Goal: Learn about a topic

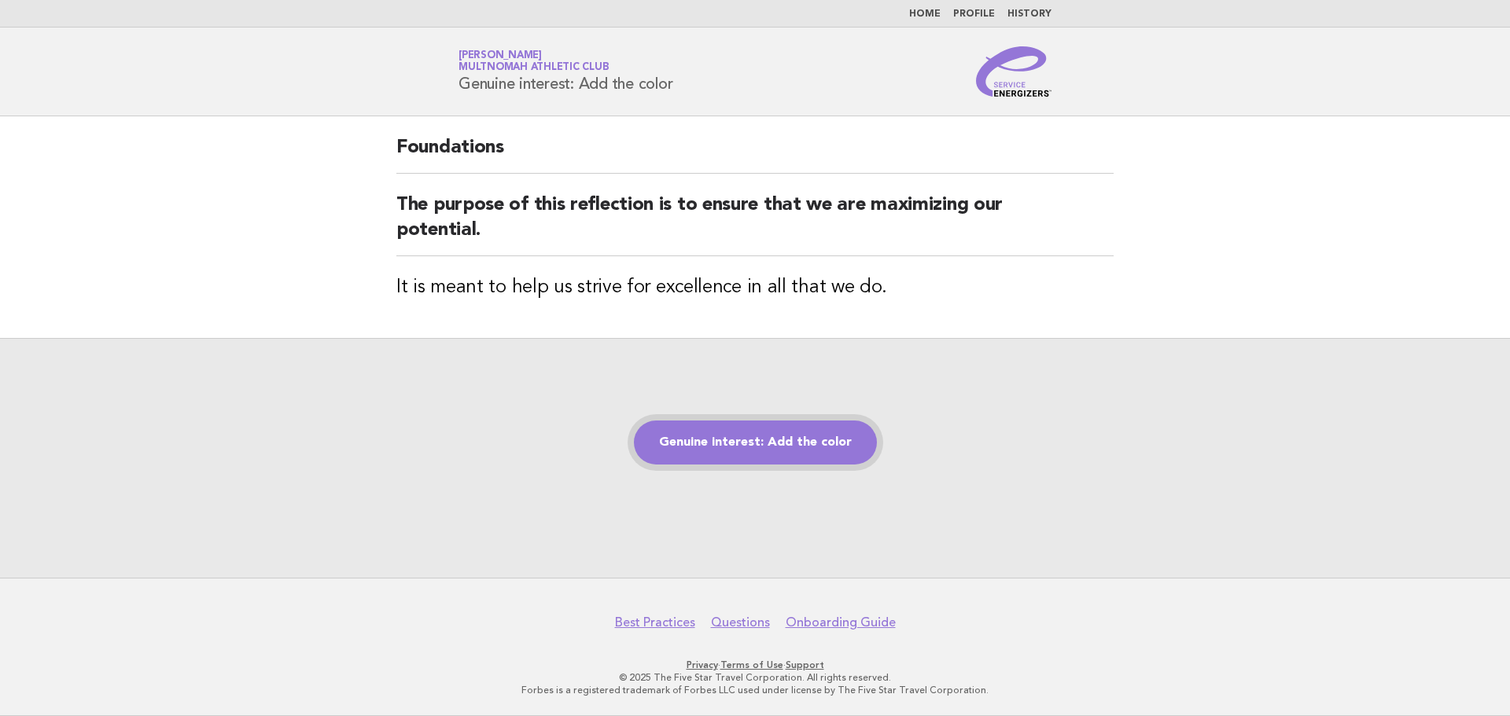
click at [720, 440] on link "Genuine interest: Add the color" at bounding box center [755, 443] width 243 height 44
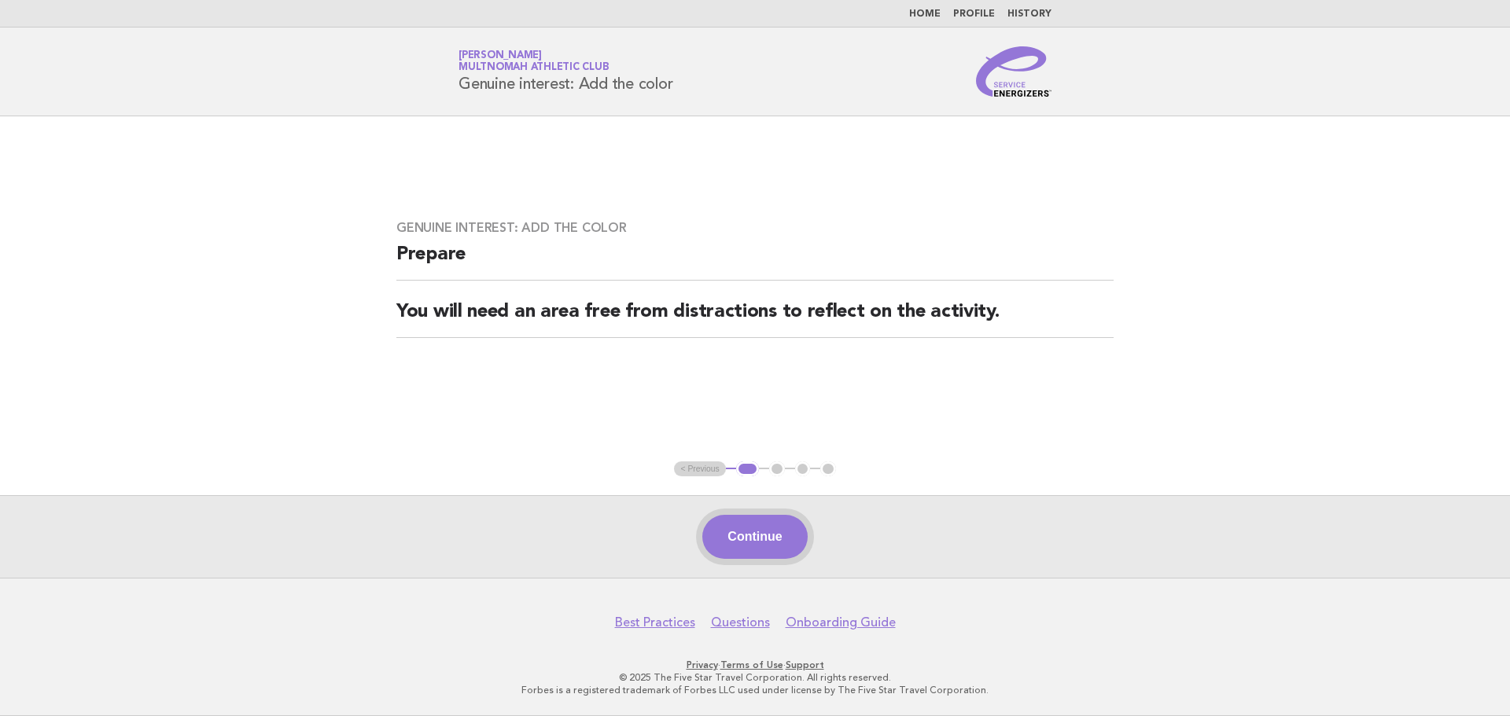
click at [734, 540] on button "Continue" at bounding box center [754, 537] width 105 height 44
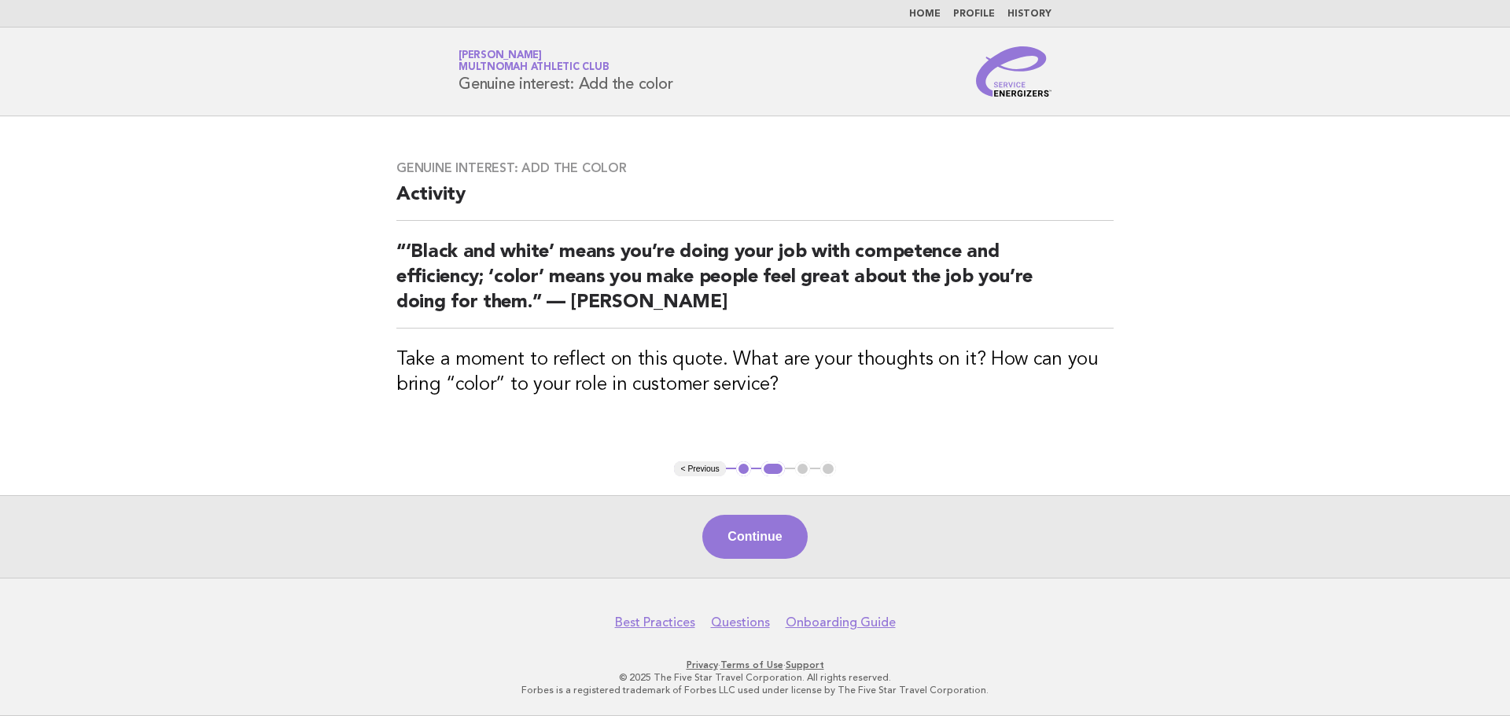
click at [715, 476] on button "< Previous" at bounding box center [699, 470] width 51 height 16
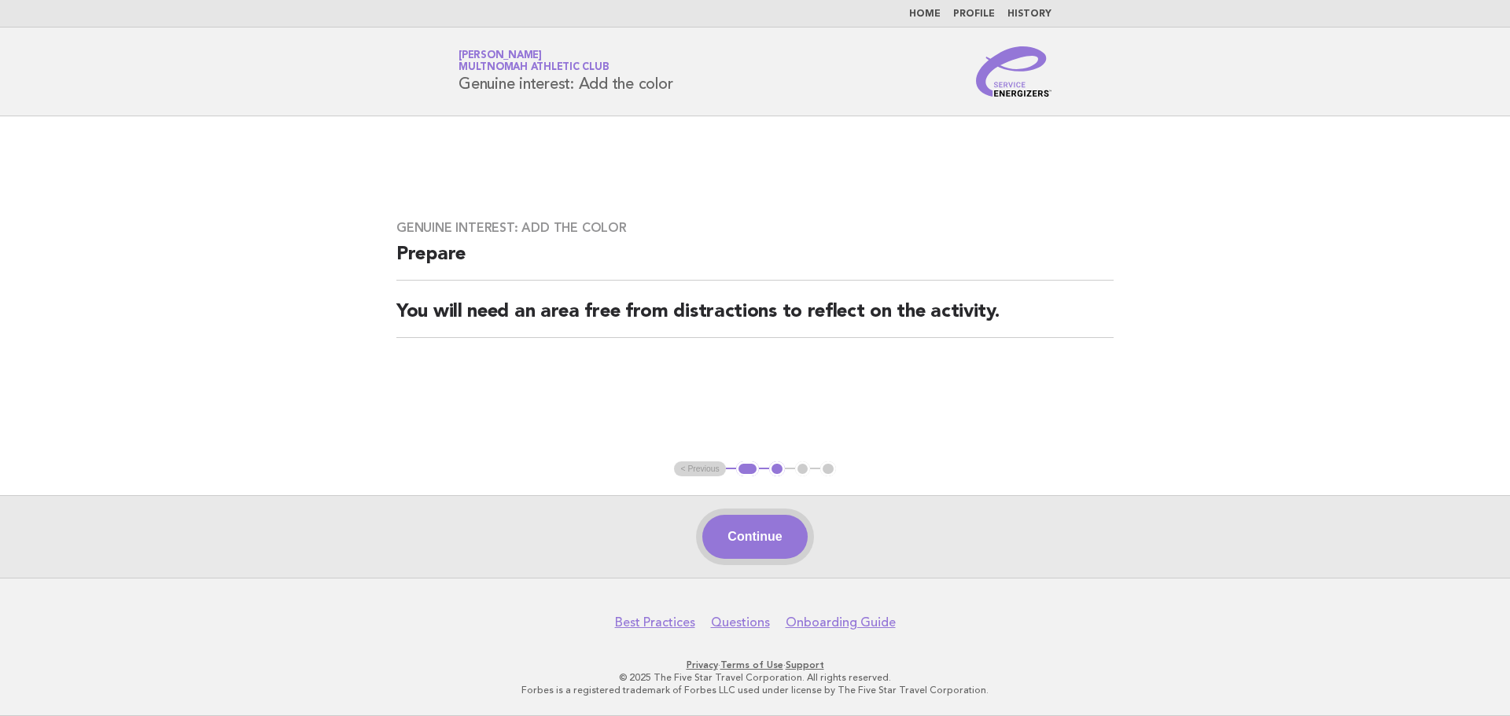
click at [747, 543] on button "Continue" at bounding box center [754, 537] width 105 height 44
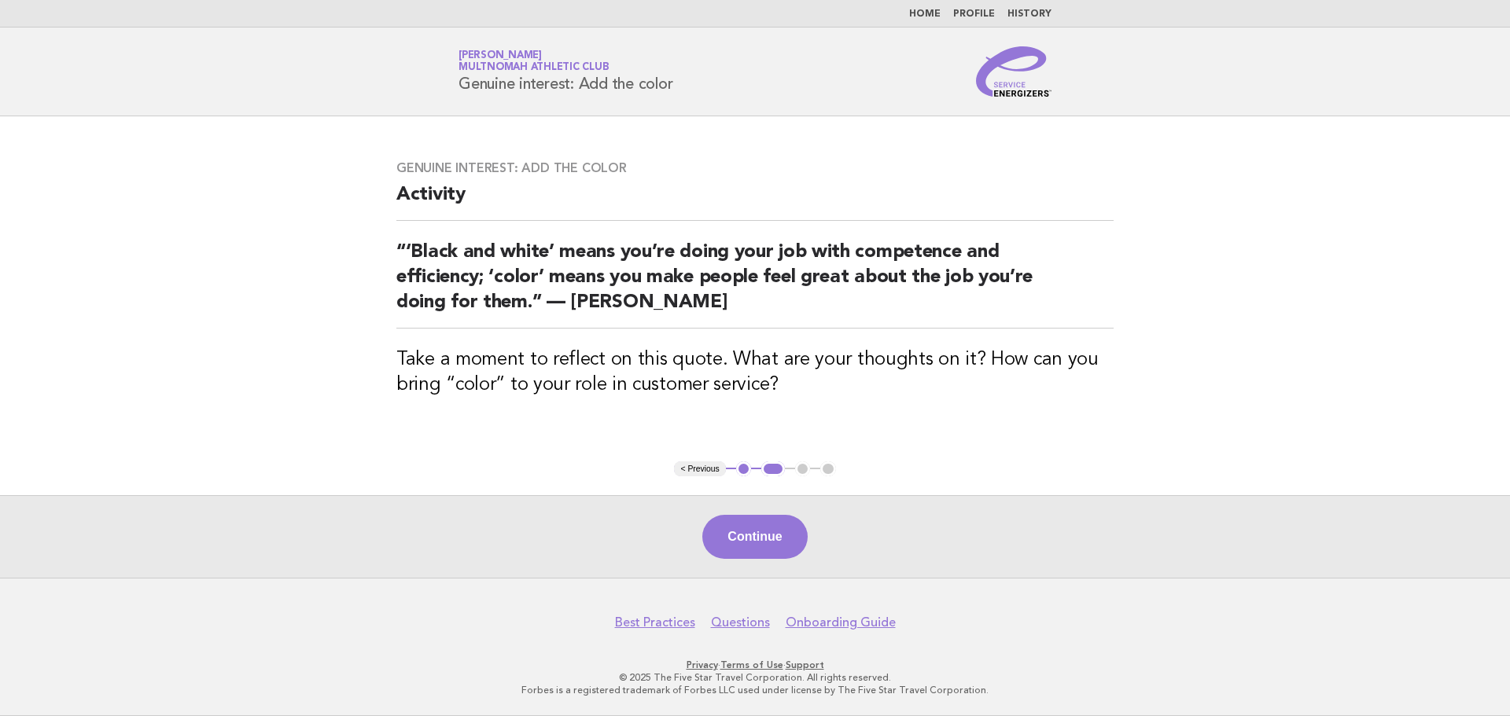
click at [746, 543] on button "Continue" at bounding box center [754, 537] width 105 height 44
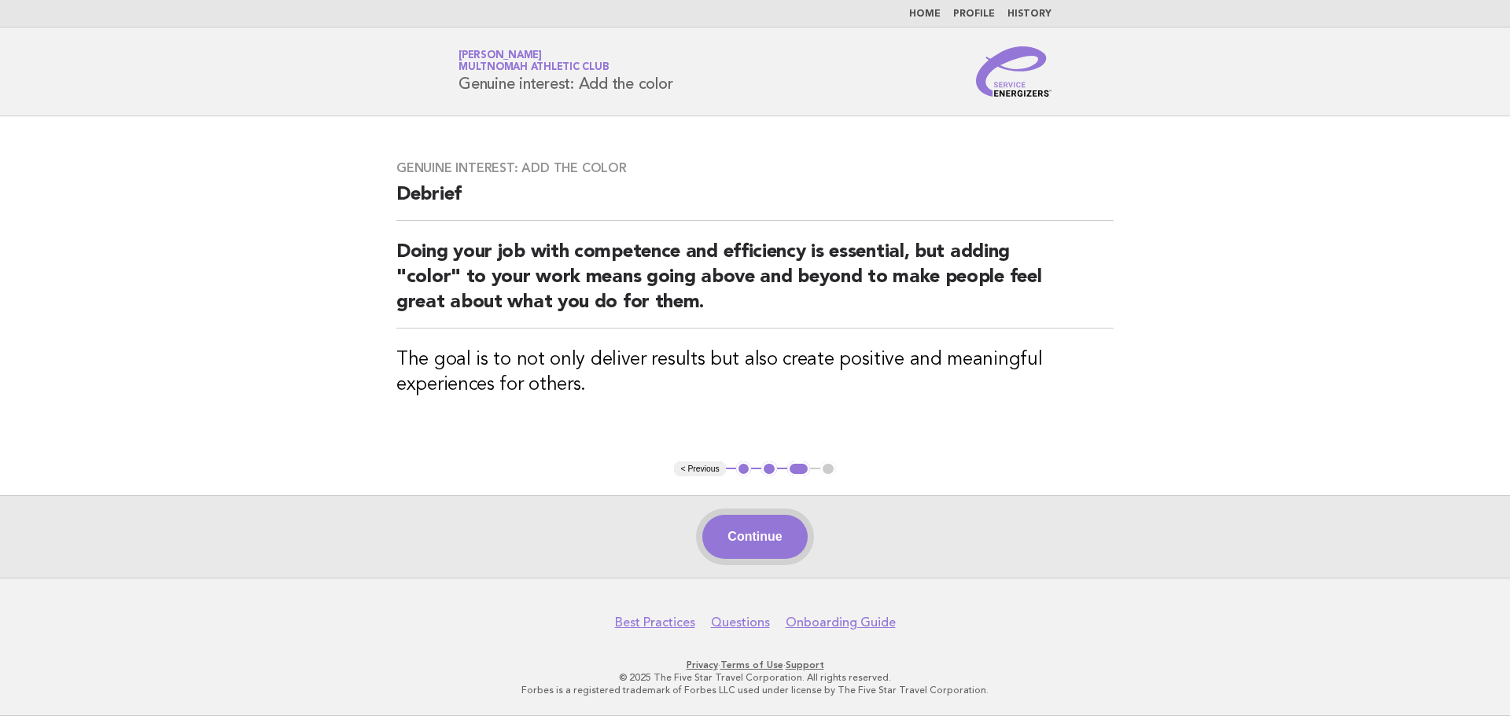
click at [776, 543] on button "Continue" at bounding box center [754, 537] width 105 height 44
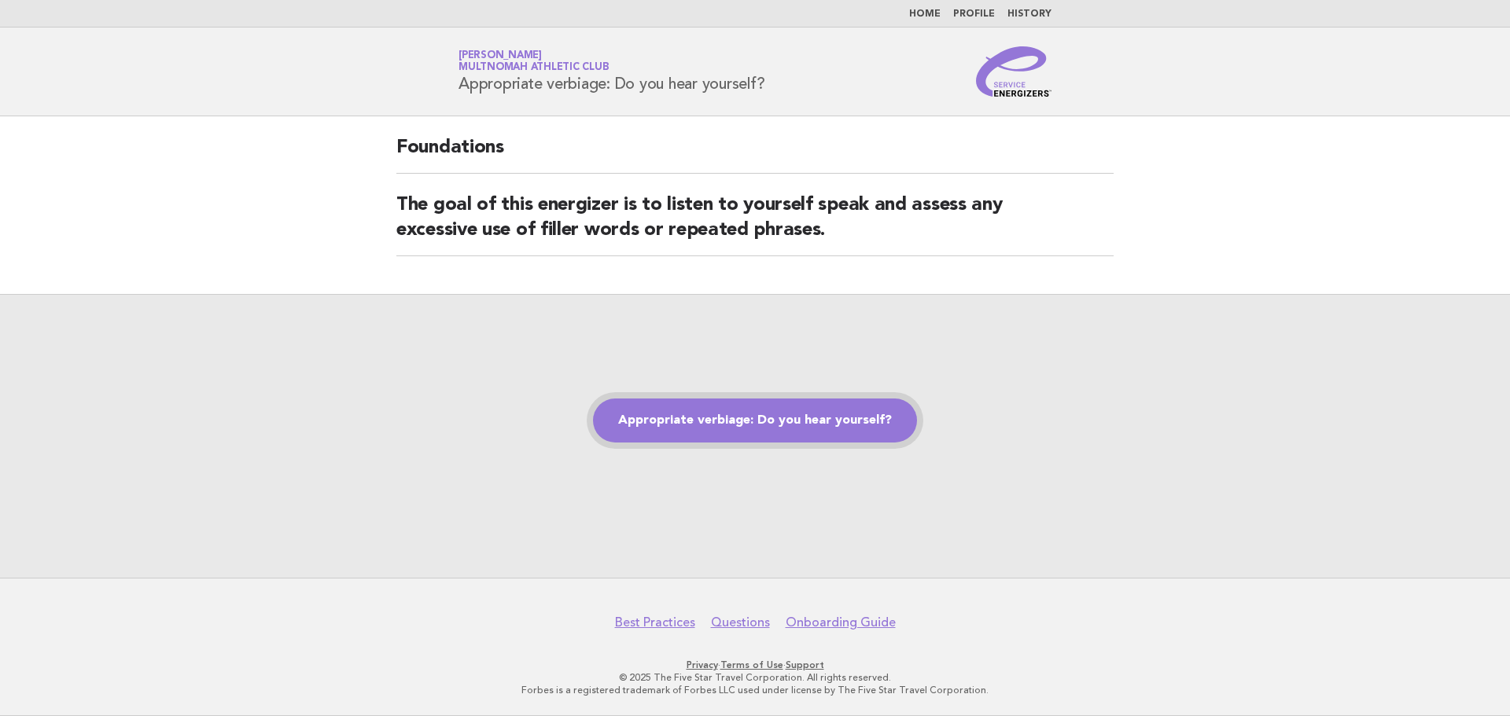
click at [777, 436] on link "Appropriate verbiage: Do you hear yourself?" at bounding box center [755, 421] width 324 height 44
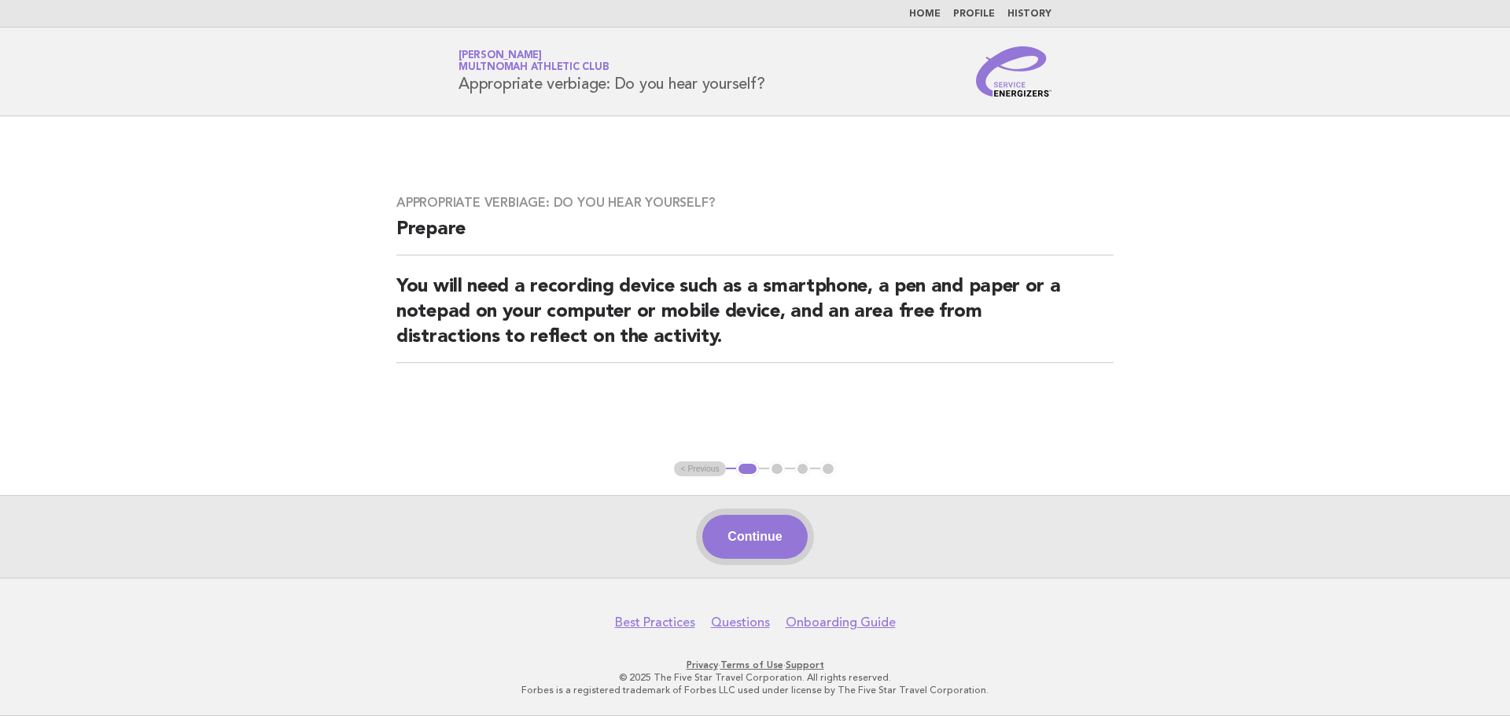
click at [764, 526] on button "Continue" at bounding box center [754, 537] width 105 height 44
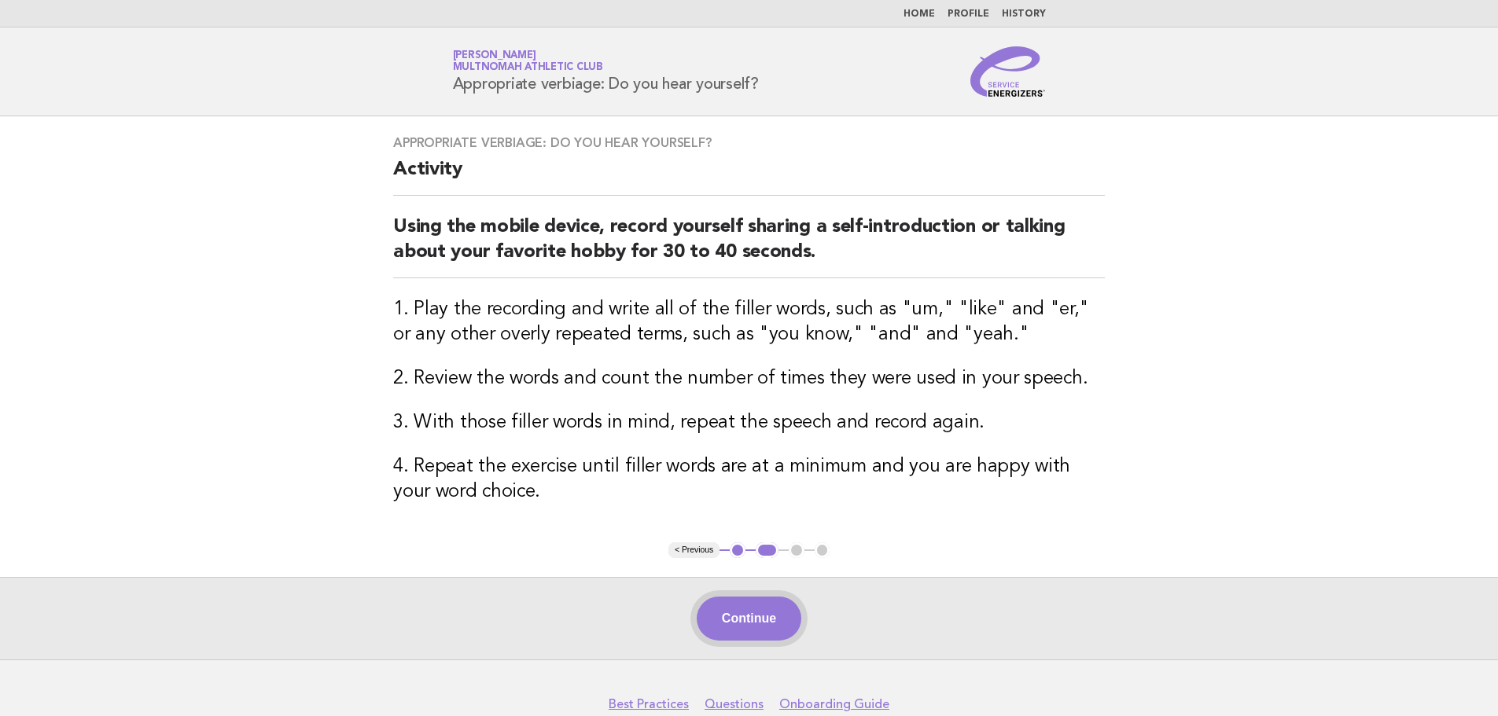
click at [766, 616] on button "Continue" at bounding box center [749, 619] width 105 height 44
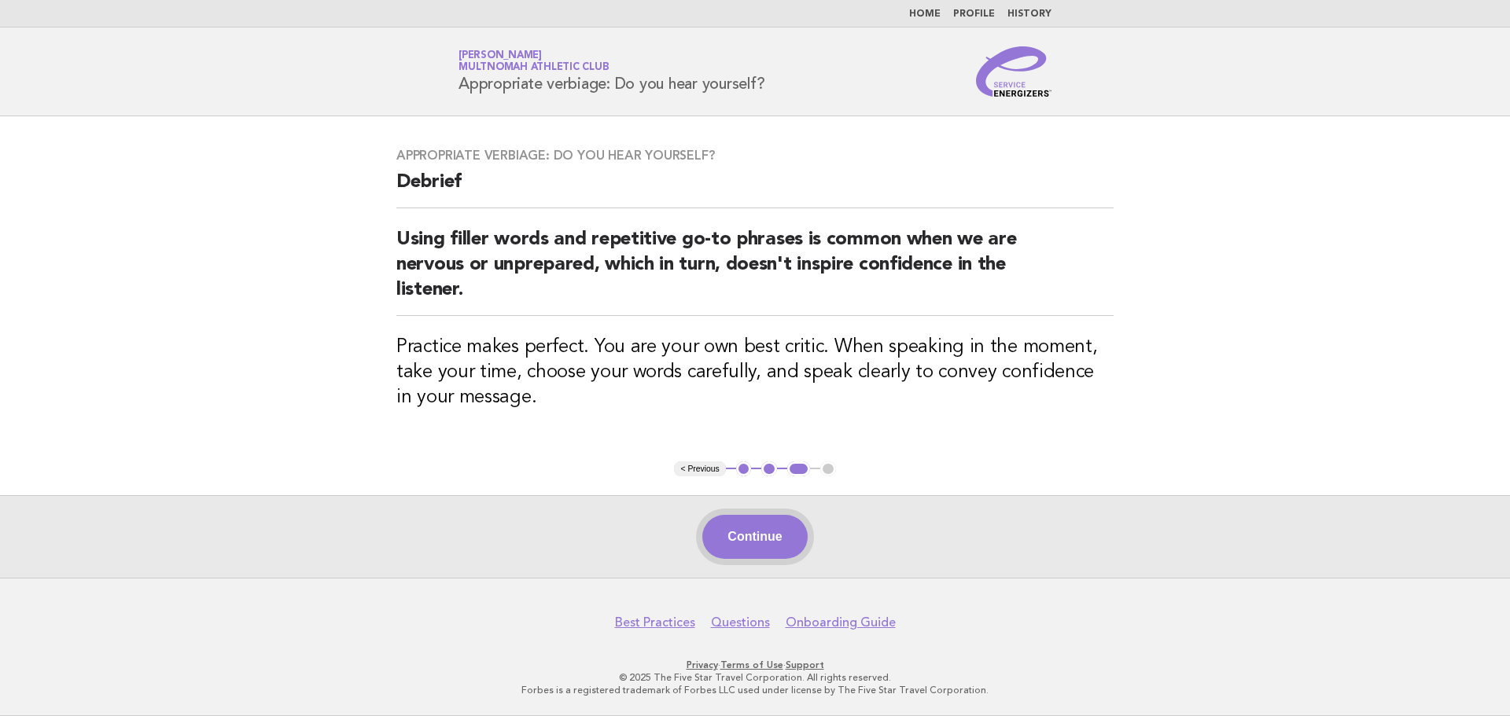
click at [738, 533] on button "Continue" at bounding box center [754, 537] width 105 height 44
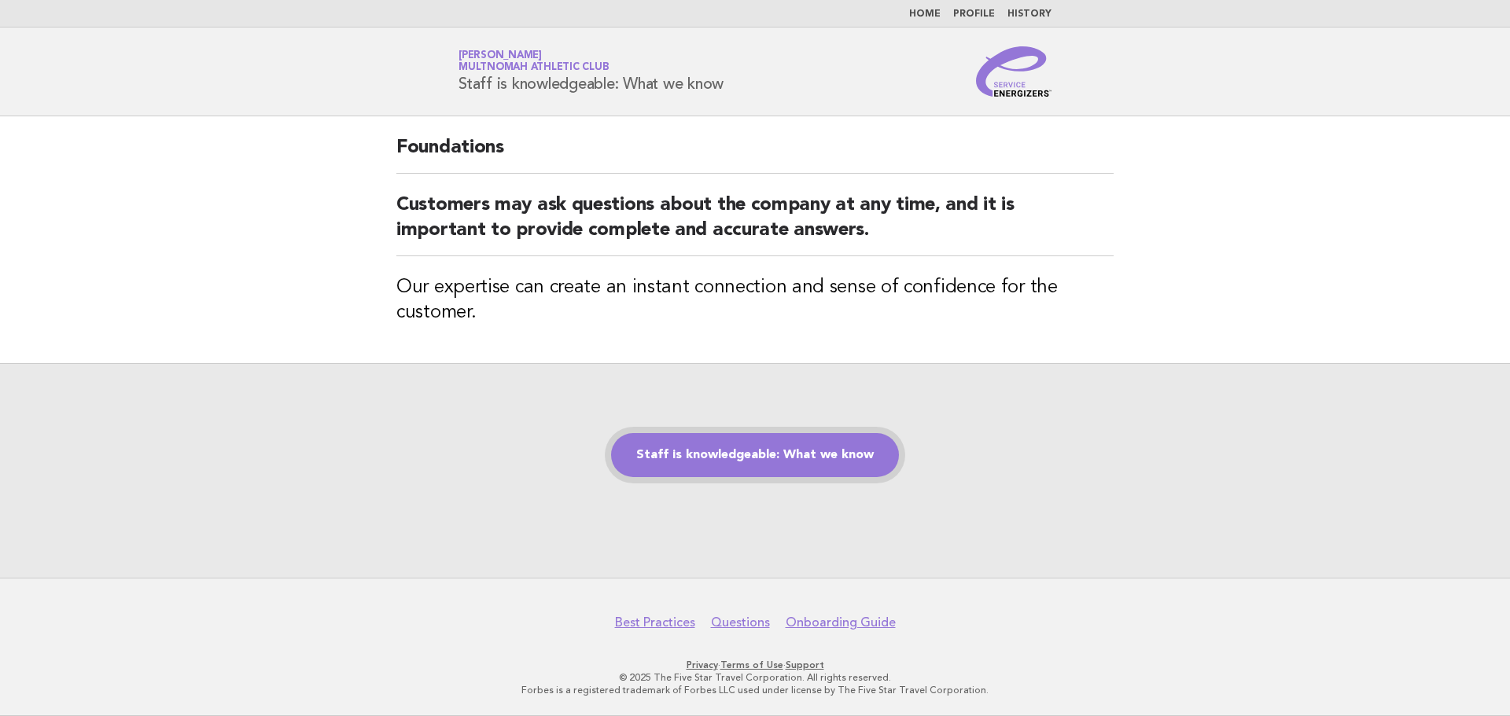
click at [764, 457] on link "Staff is knowledgeable: What we know" at bounding box center [755, 455] width 288 height 44
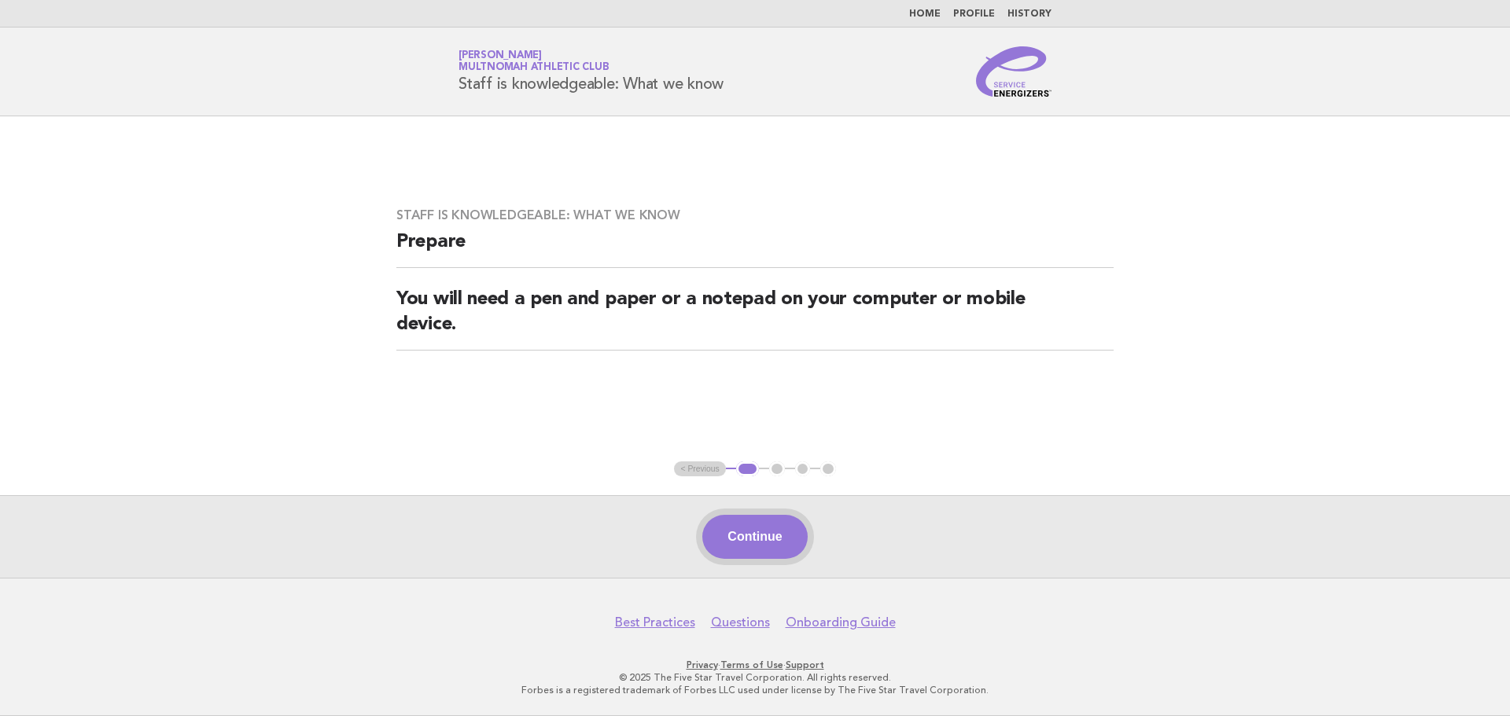
click at [738, 537] on button "Continue" at bounding box center [754, 537] width 105 height 44
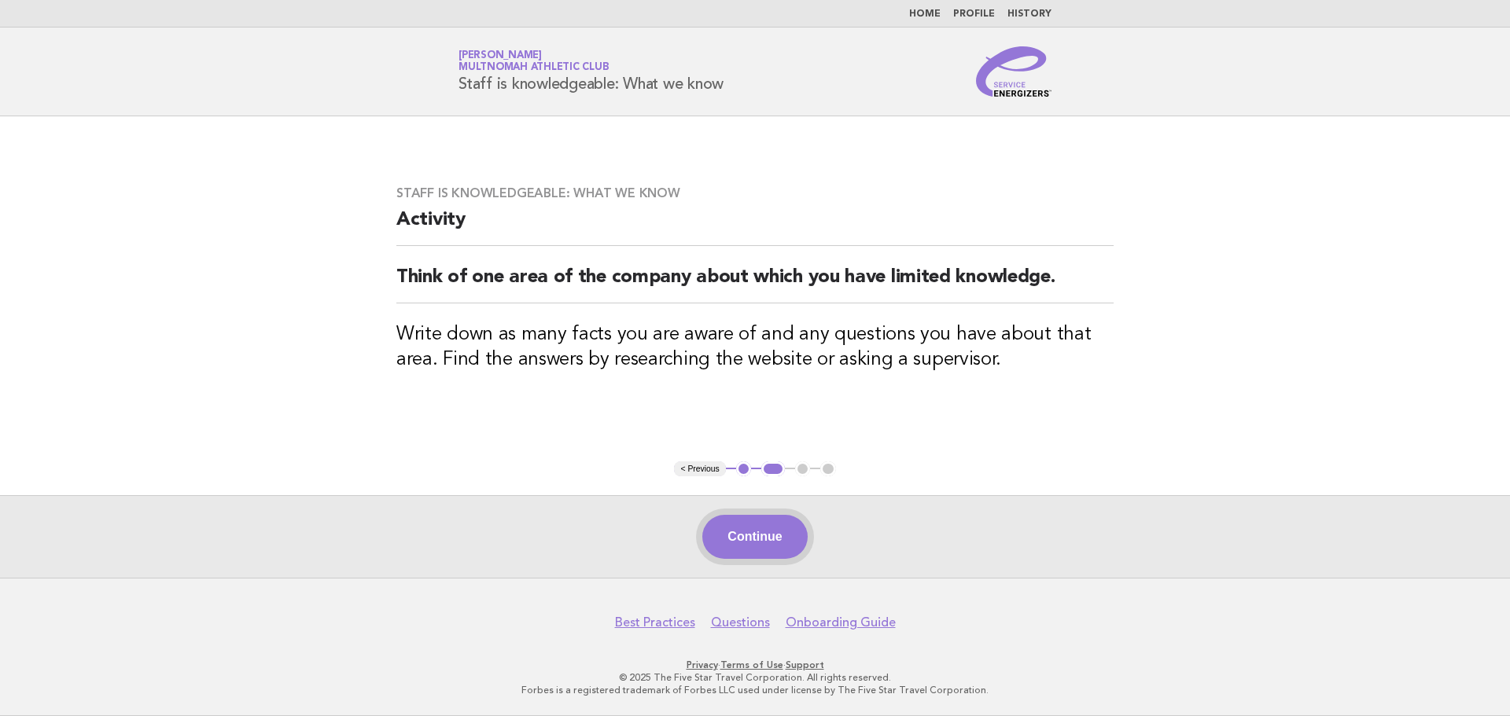
click at [738, 542] on button "Continue" at bounding box center [754, 537] width 105 height 44
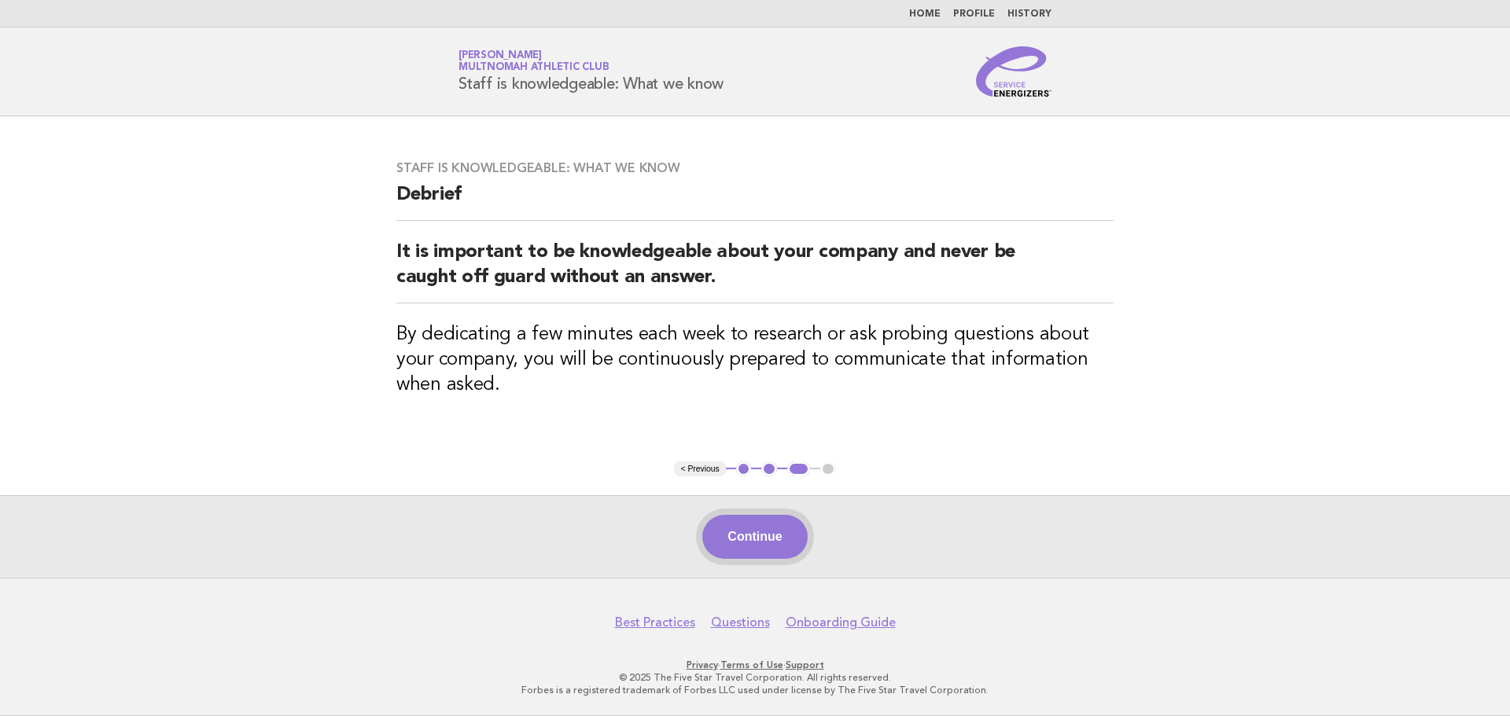
click at [750, 524] on button "Continue" at bounding box center [754, 537] width 105 height 44
